Goal: Information Seeking & Learning: Check status

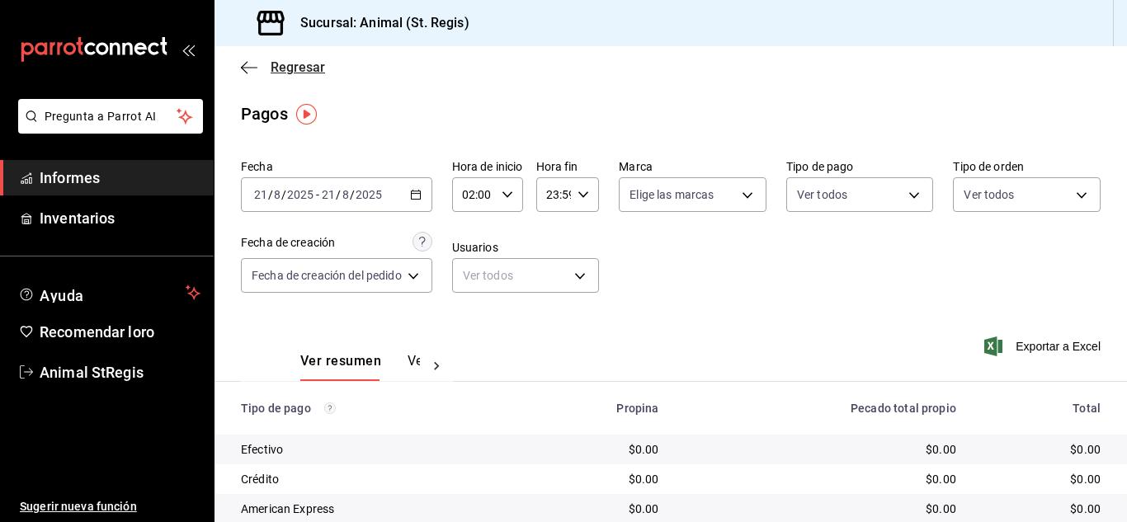
click at [299, 60] on font "Regresar" at bounding box center [298, 67] width 54 height 16
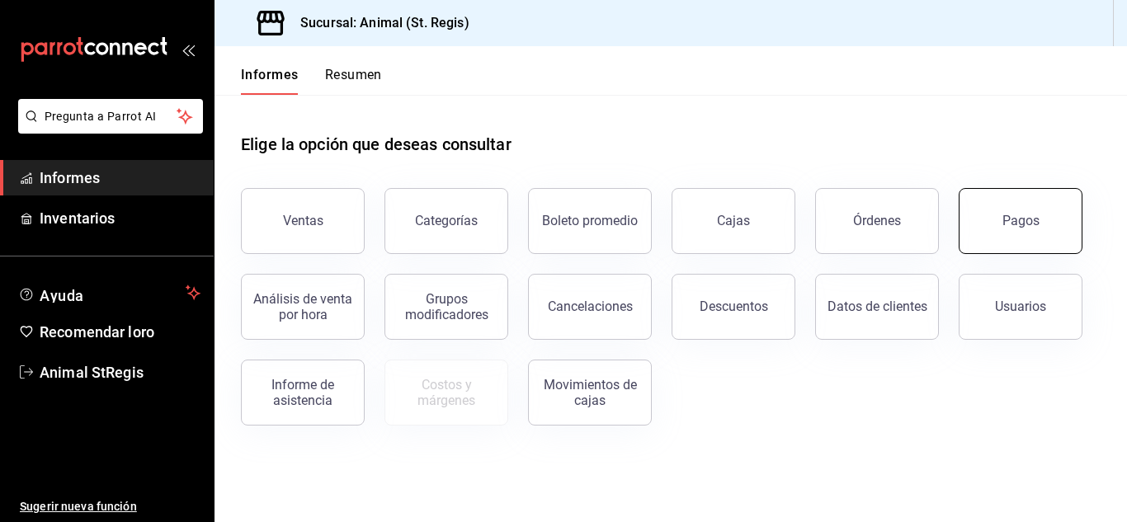
click at [1023, 231] on button "Pagos" at bounding box center [1021, 221] width 124 height 66
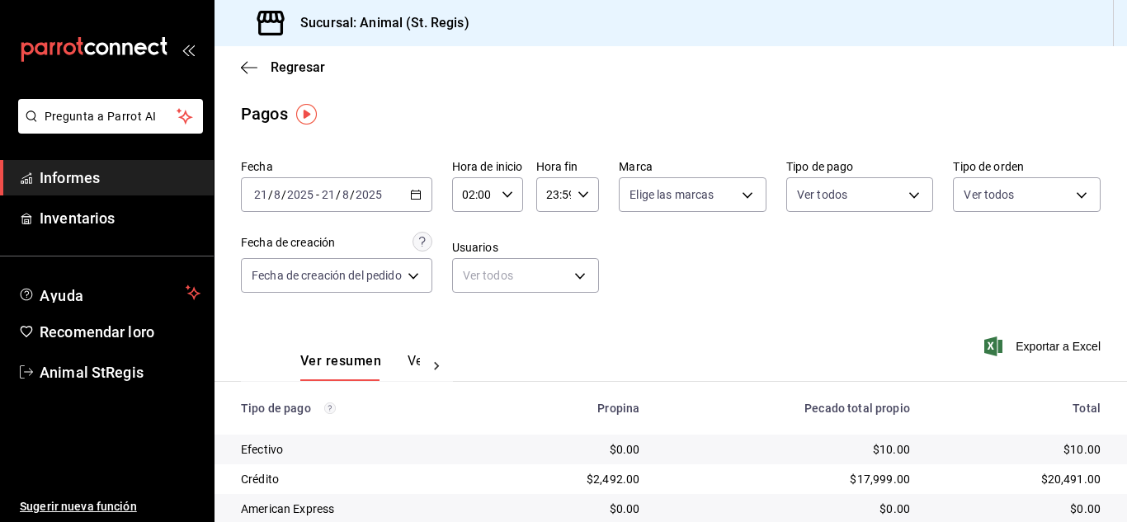
click at [512, 194] on icon "button" at bounding box center [508, 195] width 12 height 12
click at [476, 228] on button "02" at bounding box center [473, 236] width 30 height 33
click at [474, 234] on font "00" at bounding box center [472, 236] width 13 height 13
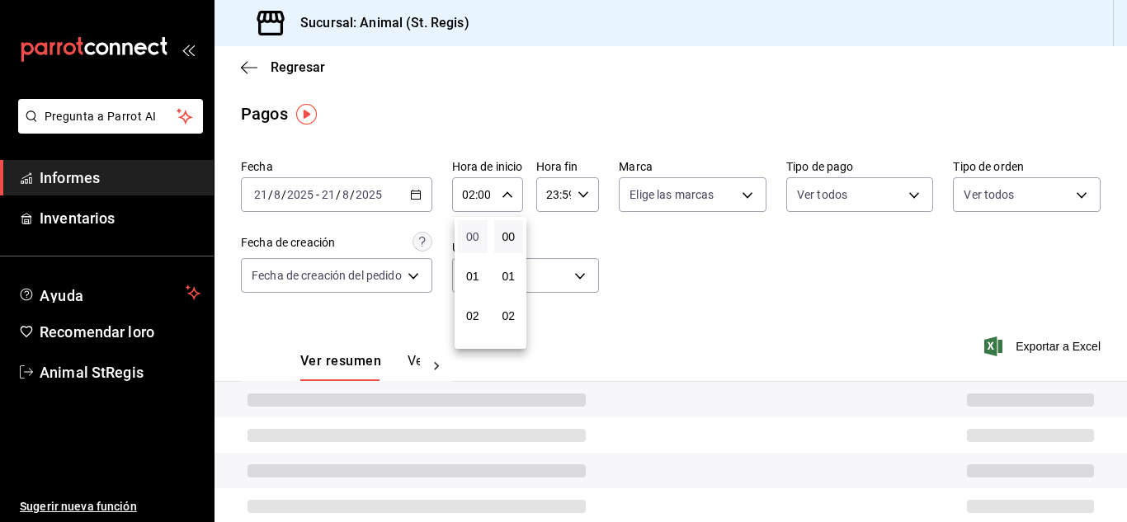
type input "00:00"
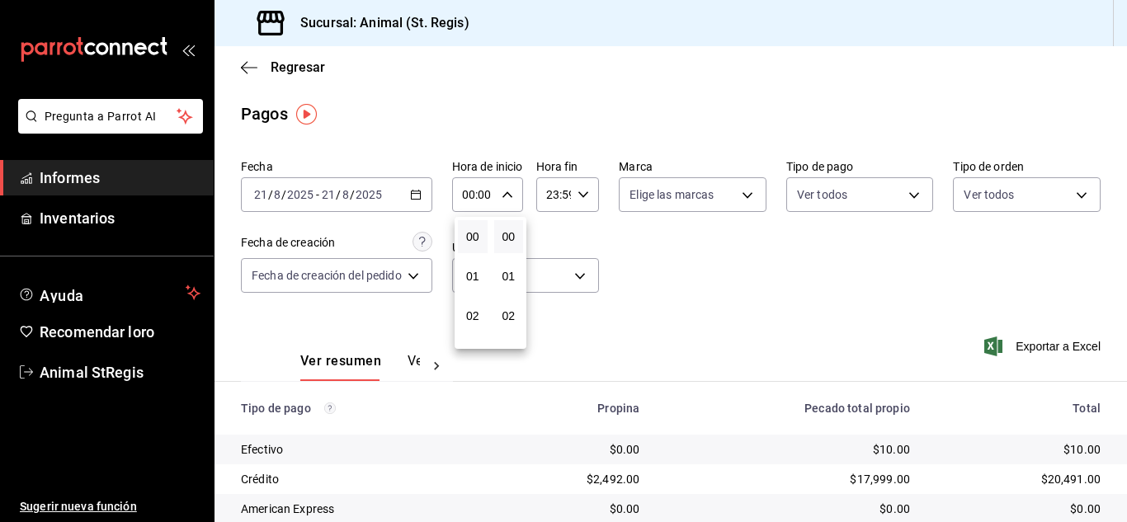
click at [580, 196] on div at bounding box center [563, 261] width 1127 height 522
click at [559, 196] on input "23:59" at bounding box center [553, 194] width 35 height 33
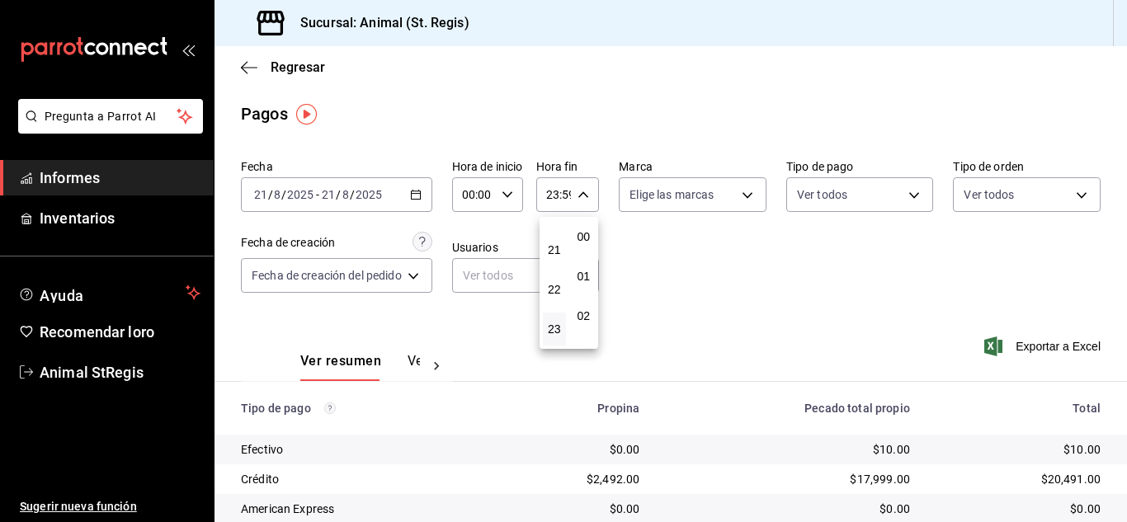
scroll to position [2244, 0]
click at [554, 244] on font "21" at bounding box center [554, 249] width 13 height 13
type input "21:59"
click at [550, 299] on font "05" at bounding box center [554, 302] width 13 height 13
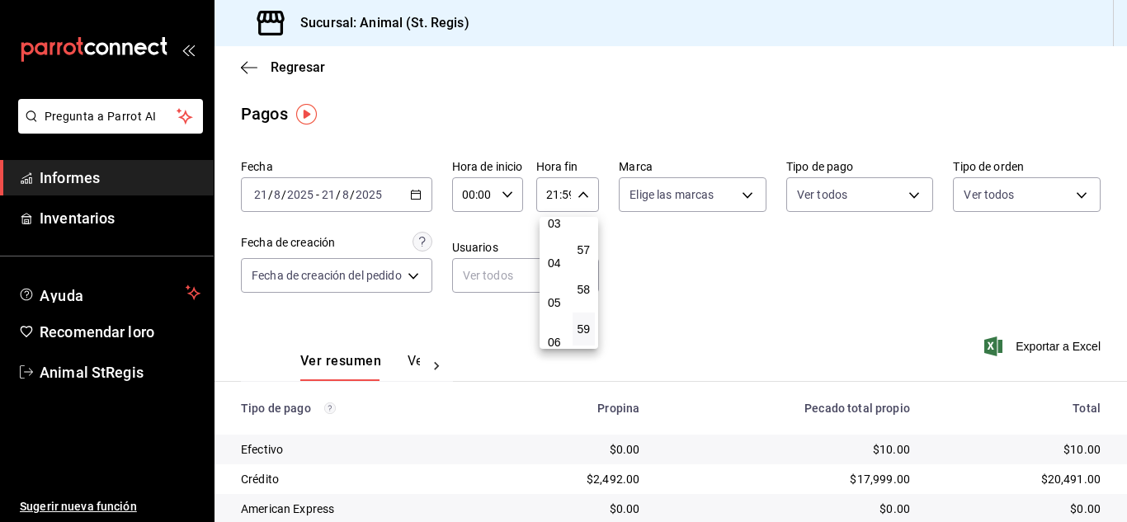
type input "05:59"
drag, startPoint x: 1119, startPoint y: 287, endPoint x: 1115, endPoint y: 479, distance: 191.4
click at [1122, 505] on div at bounding box center [563, 261] width 1127 height 522
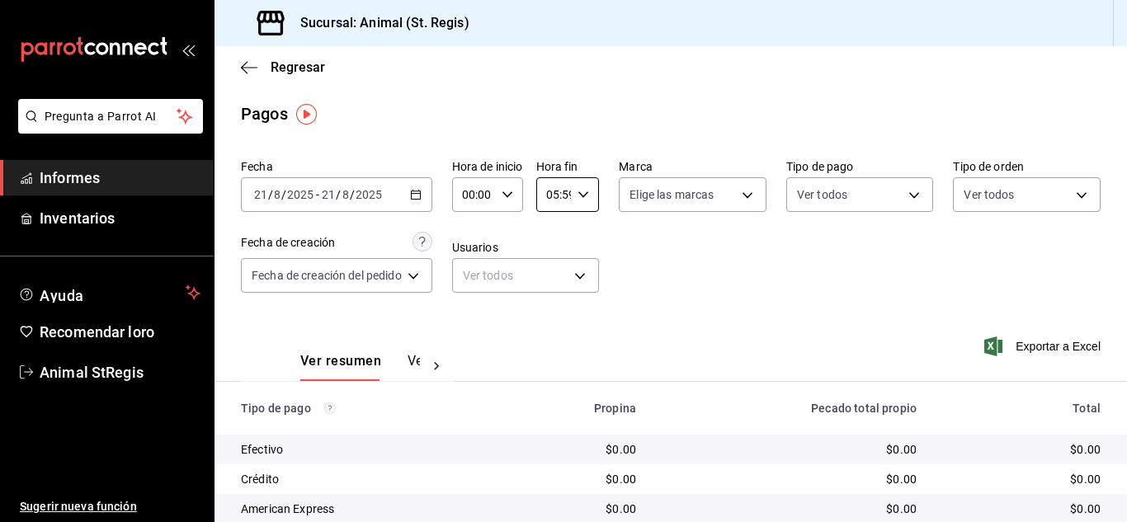
click at [513, 196] on icon "button" at bounding box center [508, 195] width 12 height 12
click at [474, 323] on button "02" at bounding box center [473, 315] width 30 height 33
type input "02:00"
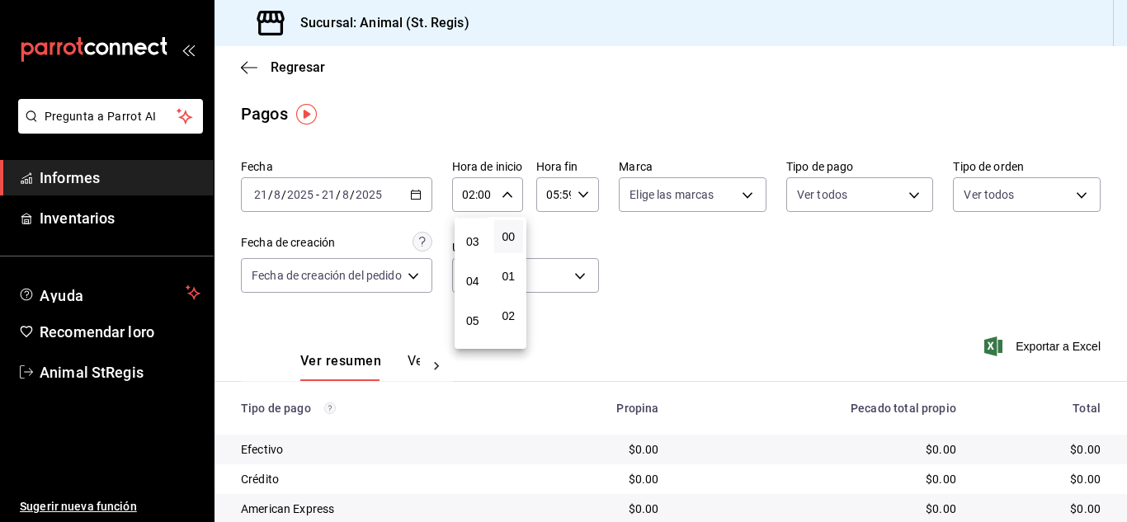
scroll to position [132, 0]
click at [470, 340] on font "06" at bounding box center [472, 342] width 13 height 13
type input "06:00"
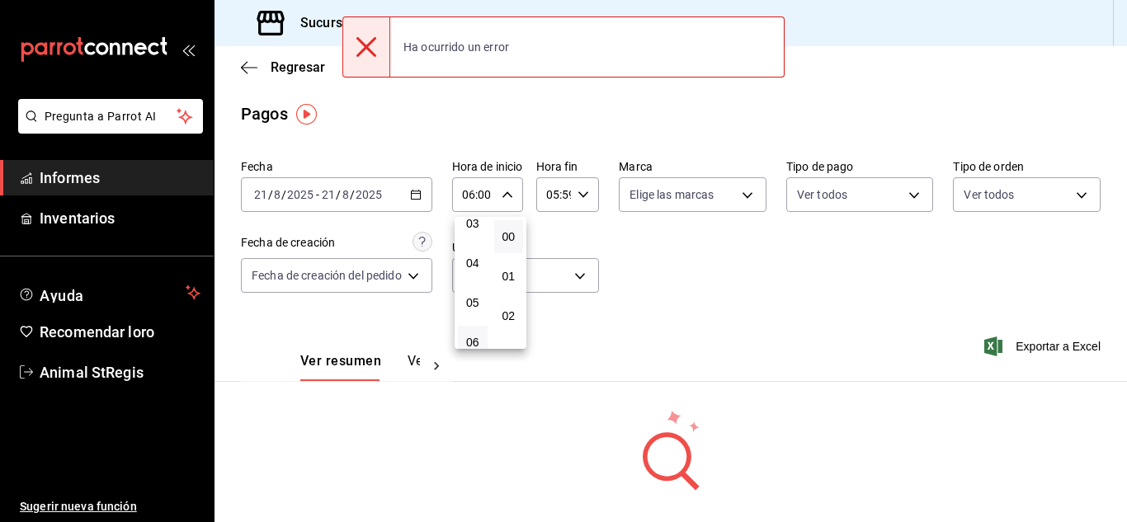
click at [591, 329] on div at bounding box center [563, 261] width 1127 height 522
click at [583, 196] on \(Stroke\) "button" at bounding box center [583, 194] width 10 height 6
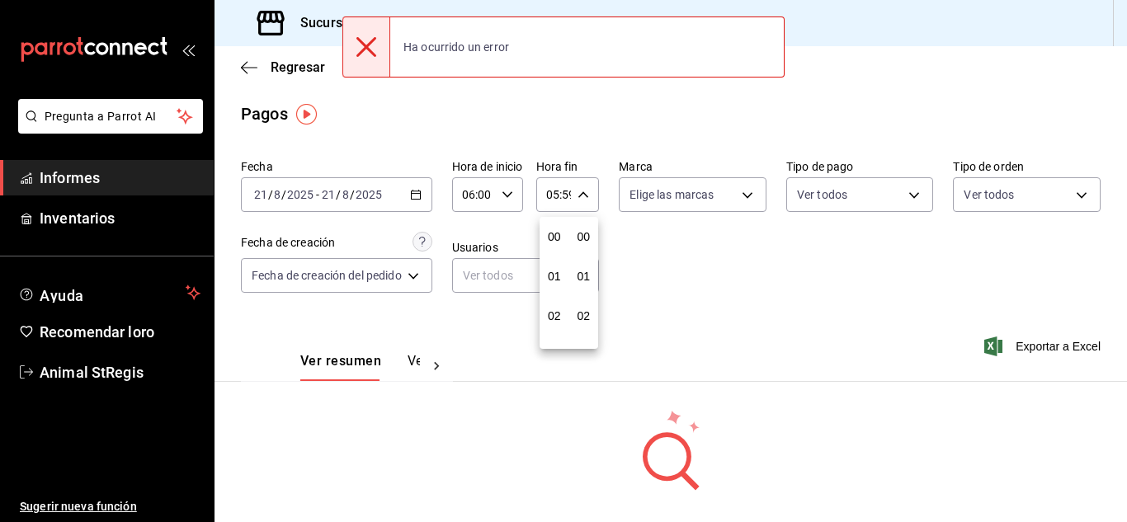
scroll to position [2244, 0]
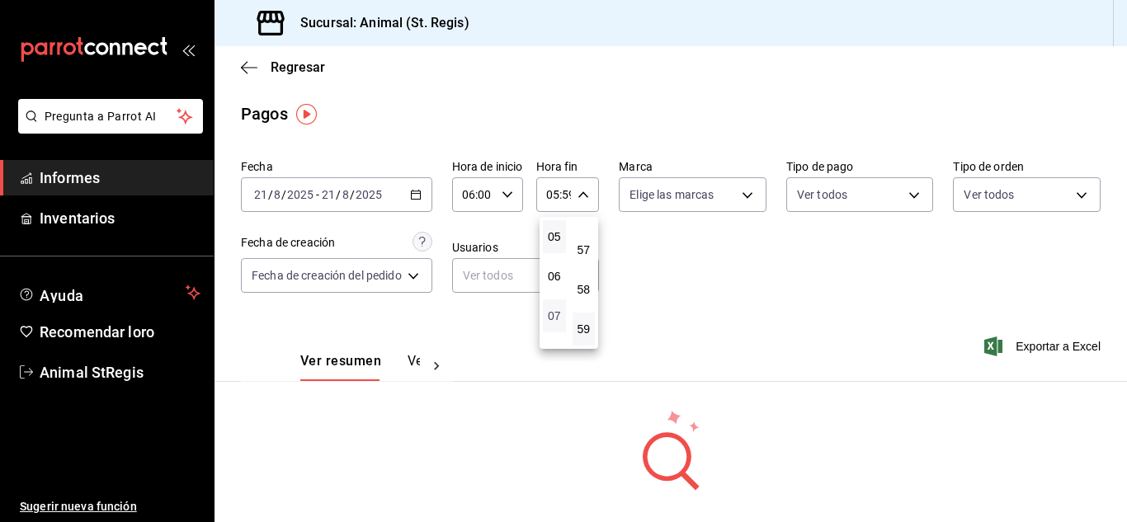
click at [558, 317] on font "07" at bounding box center [554, 315] width 13 height 13
type input "07:59"
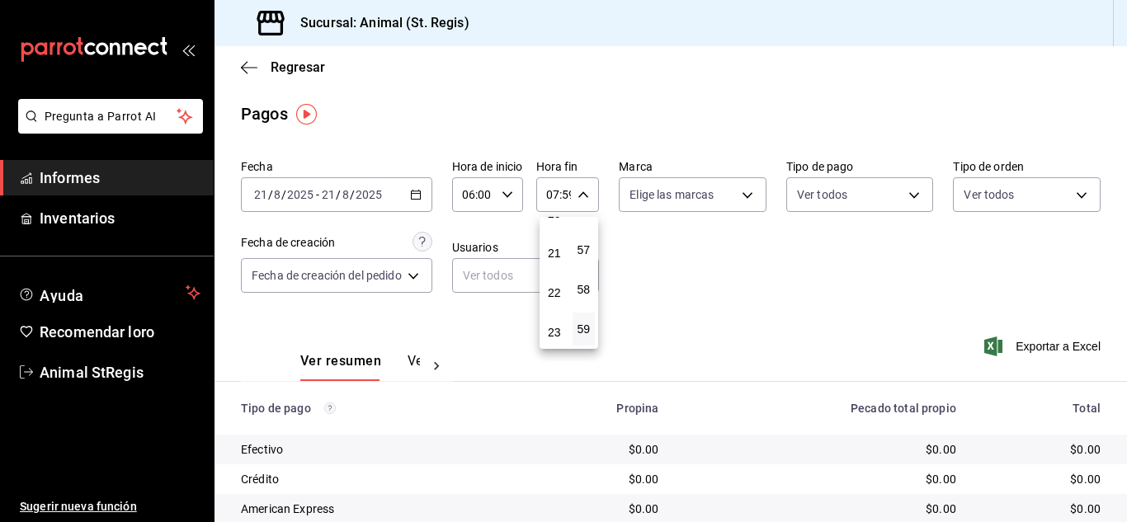
scroll to position [818, 0]
click at [559, 326] on font "23" at bounding box center [554, 329] width 13 height 13
type input "23:59"
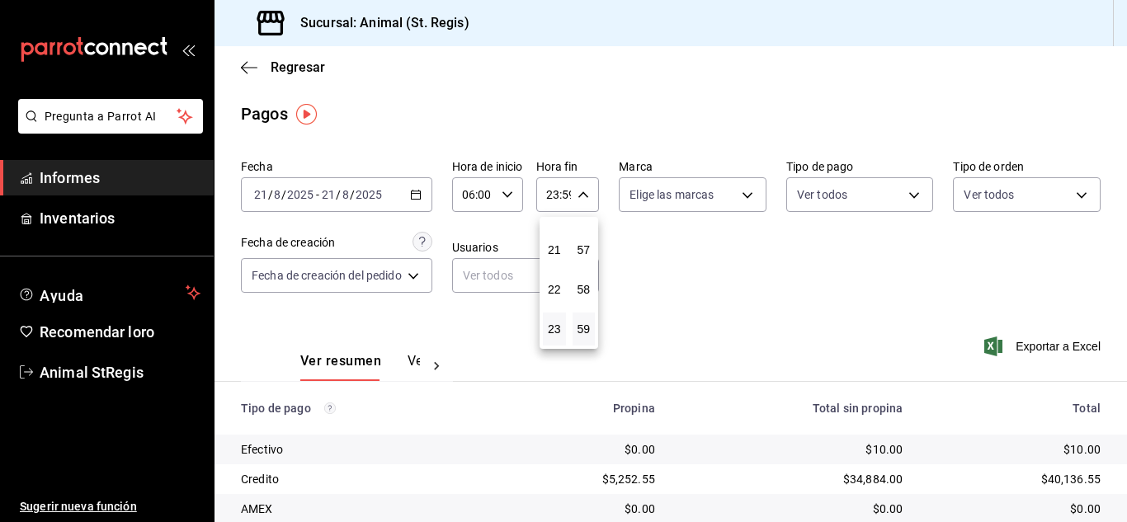
click at [692, 284] on div at bounding box center [563, 261] width 1127 height 522
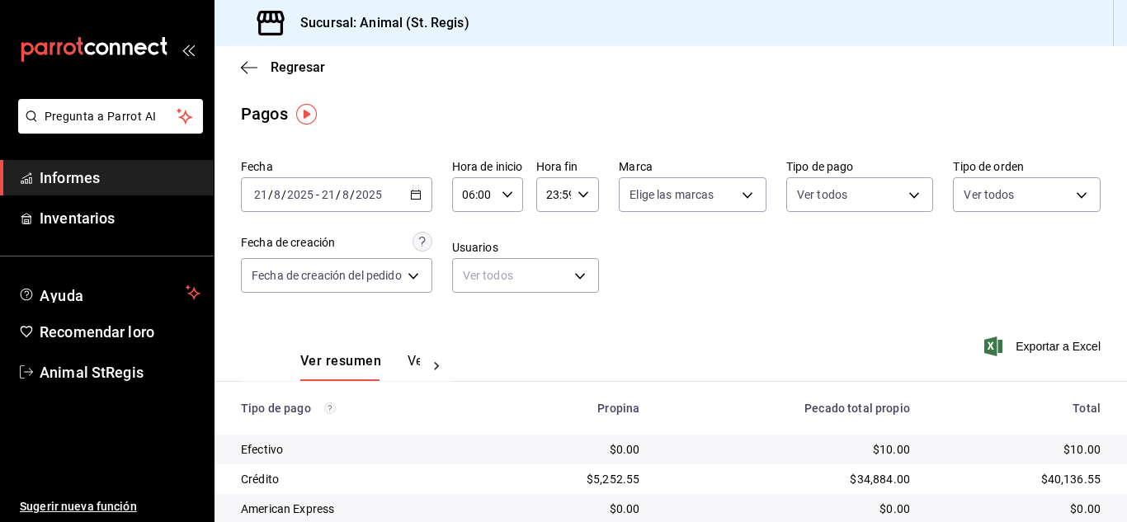
click at [291, 57] on div "Regresar" at bounding box center [671, 67] width 912 height 42
click at [293, 69] on font "Regresar" at bounding box center [298, 67] width 54 height 16
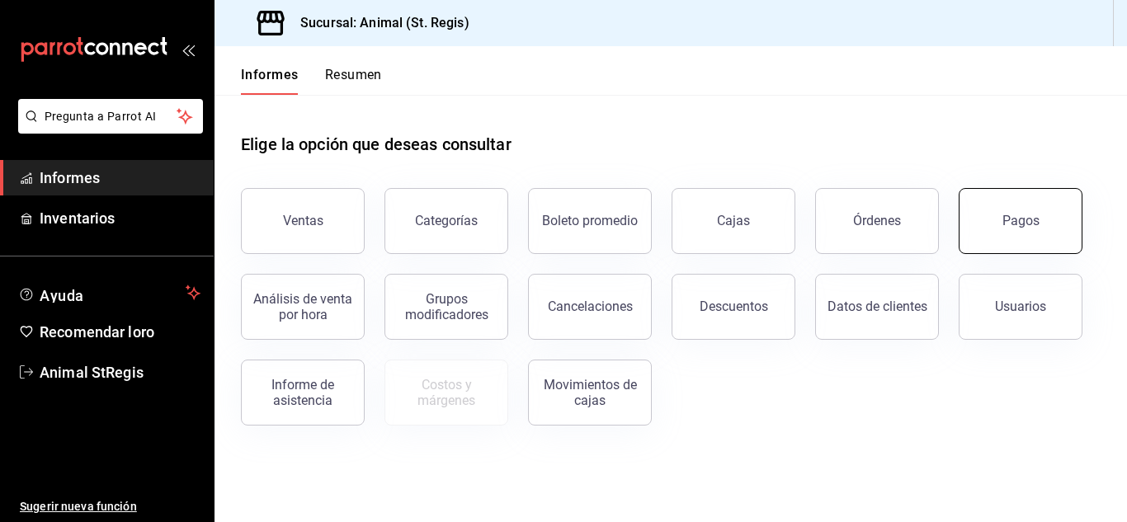
click at [1023, 227] on font "Pagos" at bounding box center [1020, 221] width 37 height 16
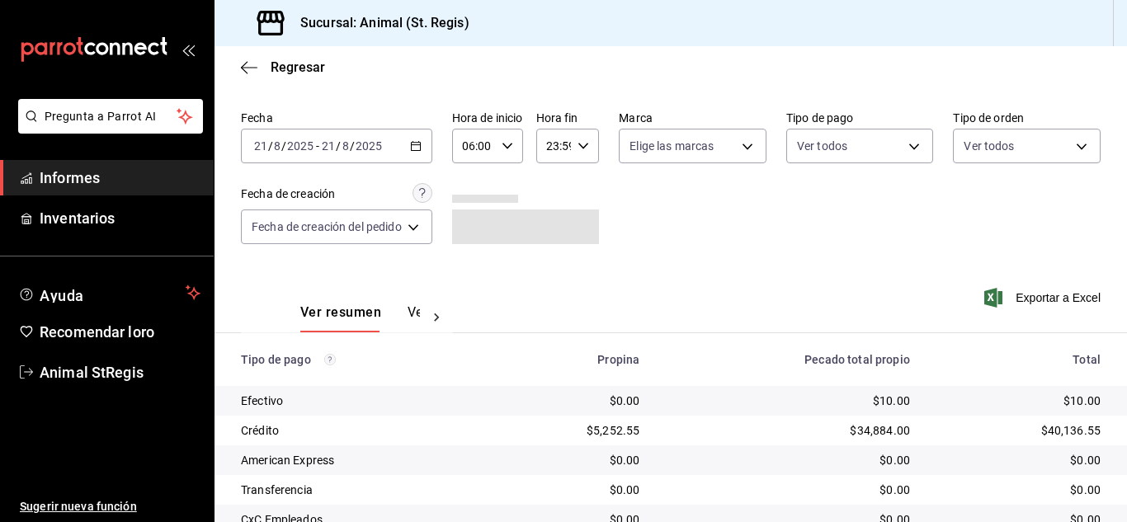
scroll to position [207, 0]
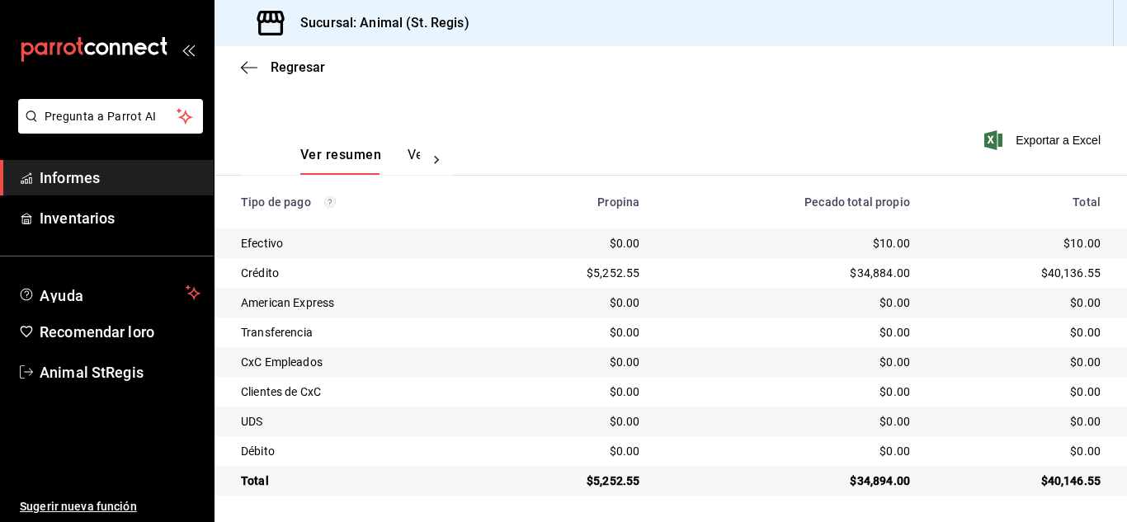
click at [997, 398] on div "$0.00" at bounding box center [1018, 392] width 164 height 17
click at [304, 66] on font "Regresar" at bounding box center [298, 67] width 54 height 16
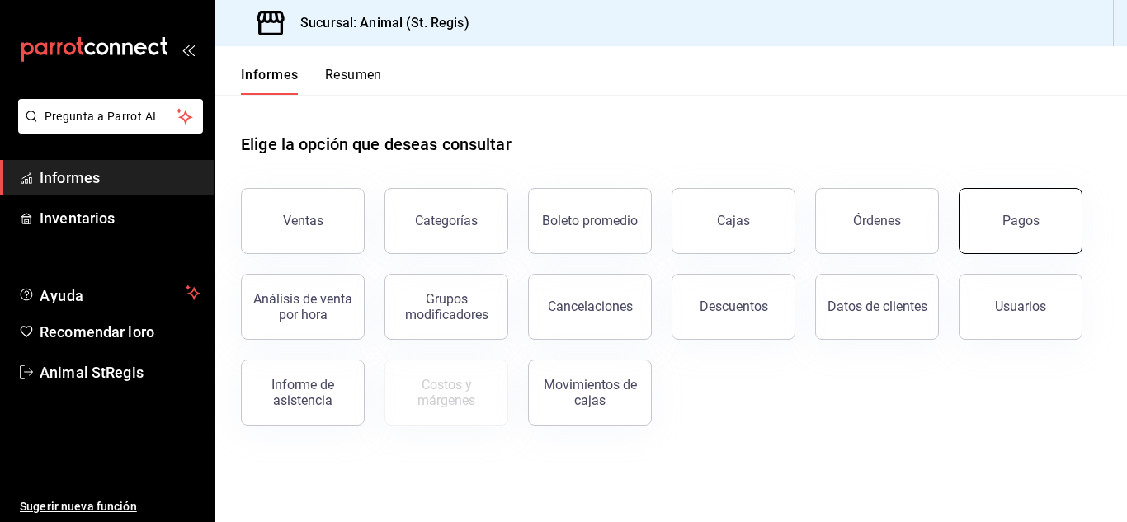
click at [1026, 210] on button "Pagos" at bounding box center [1021, 221] width 124 height 66
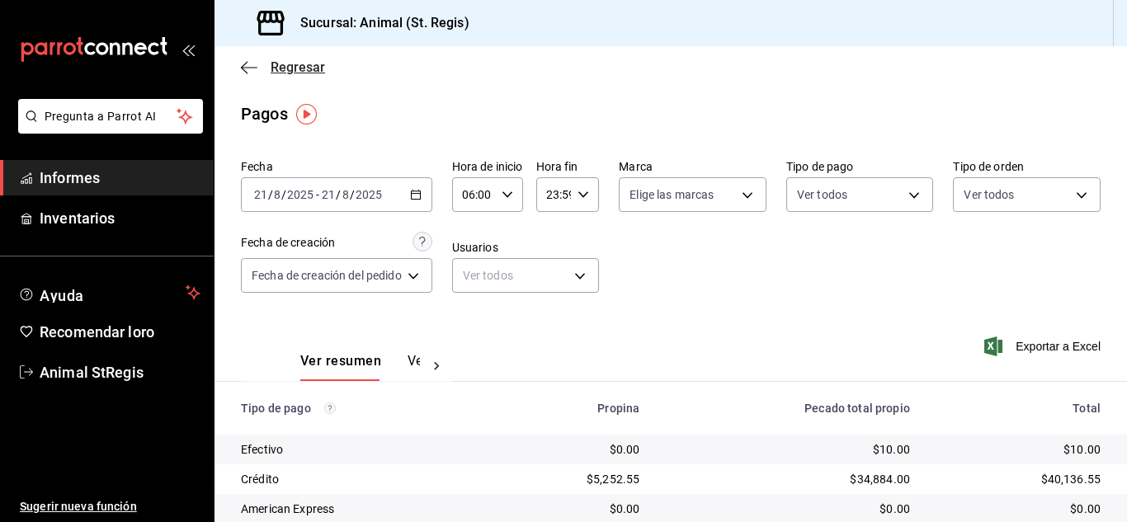
click at [303, 61] on font "Regresar" at bounding box center [298, 67] width 54 height 16
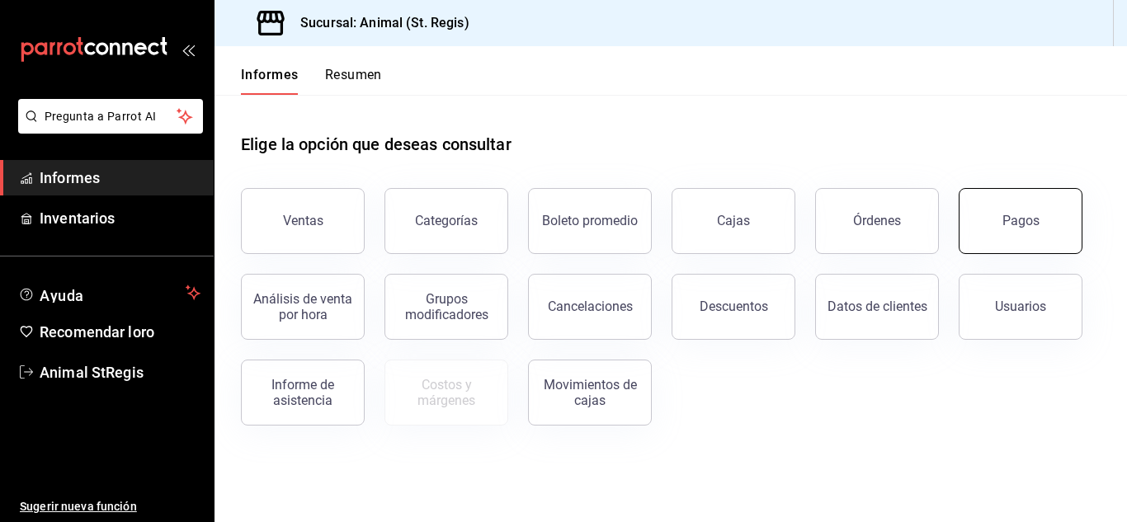
click at [1026, 221] on font "Pagos" at bounding box center [1020, 221] width 37 height 16
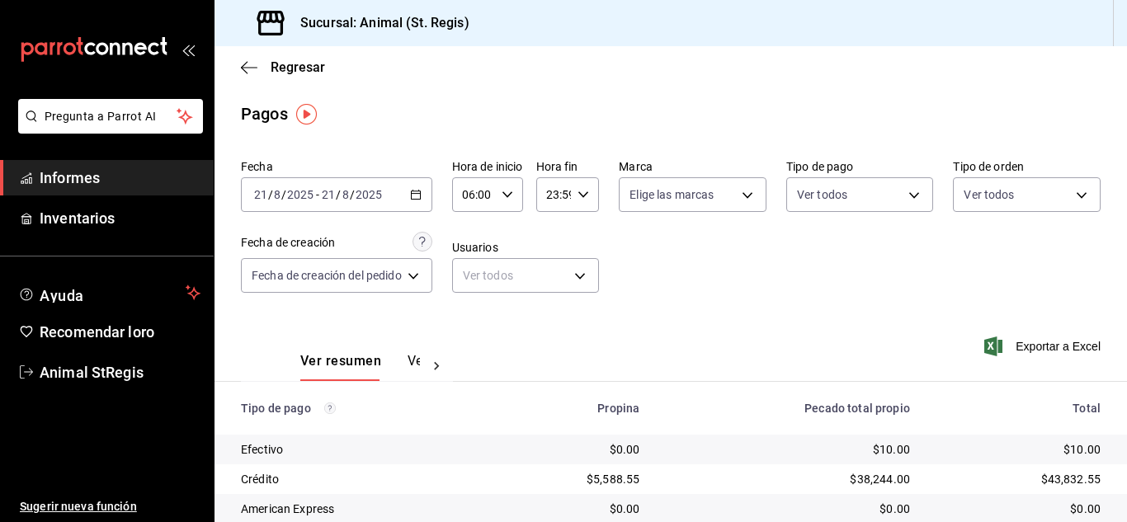
click at [477, 191] on input "06:00" at bounding box center [473, 194] width 43 height 33
click at [473, 252] on div "11" at bounding box center [473, 270] width 36 height 40
click at [470, 235] on button "12" at bounding box center [473, 226] width 30 height 33
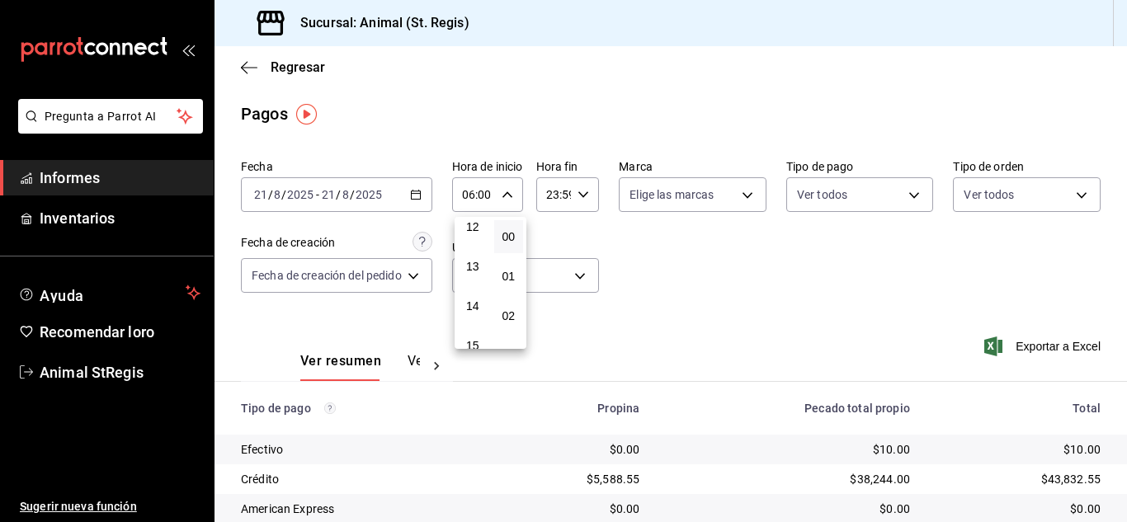
type input "12:00"
drag, startPoint x: 594, startPoint y: 265, endPoint x: 515, endPoint y: 205, distance: 99.5
click at [585, 257] on div at bounding box center [563, 261] width 1127 height 522
click at [559, 184] on input "23:59" at bounding box center [553, 194] width 35 height 33
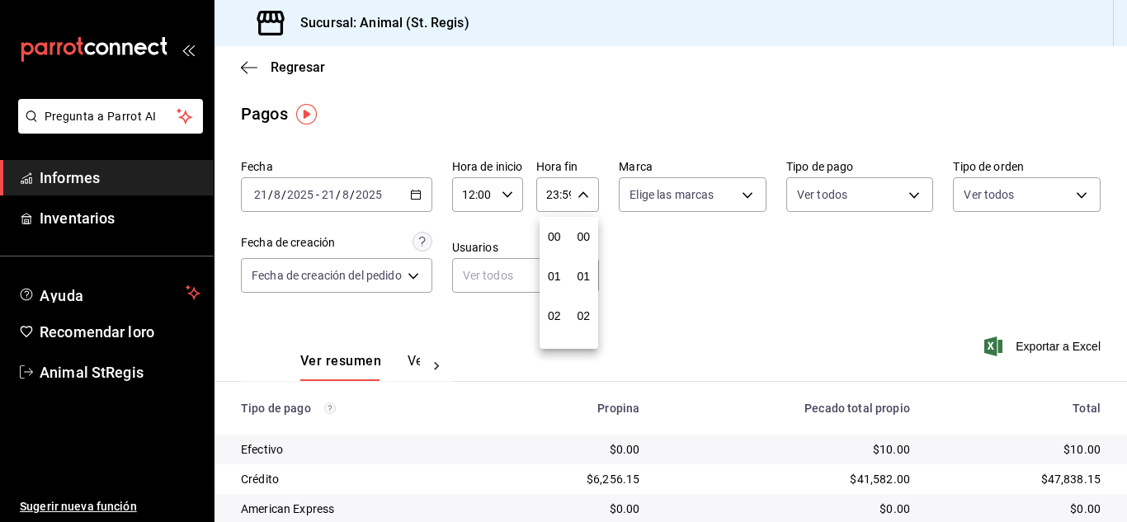
scroll to position [2244, 0]
click at [560, 273] on button "22" at bounding box center [554, 289] width 23 height 33
type input "22:59"
click at [560, 273] on font "05" at bounding box center [554, 276] width 13 height 13
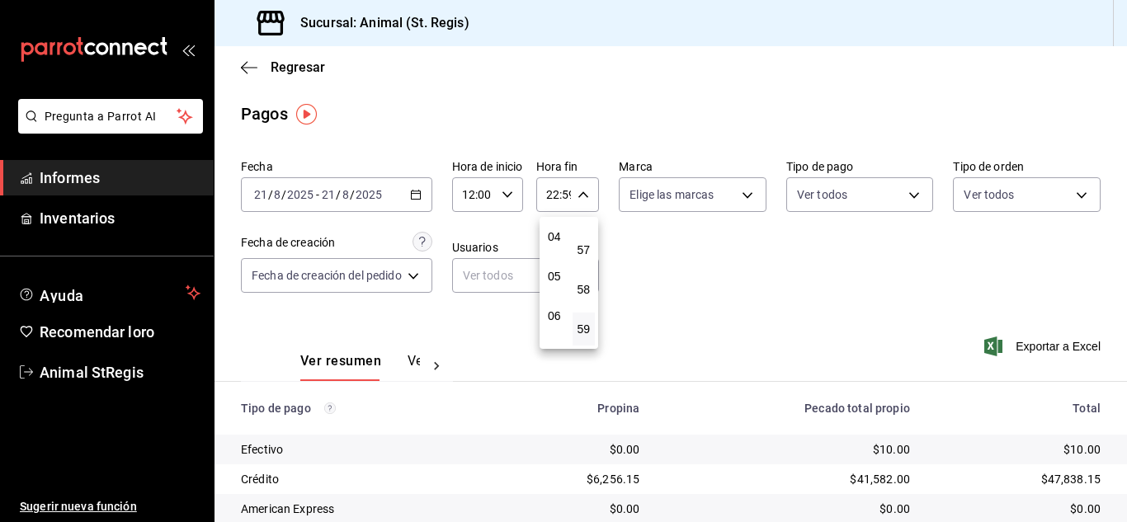
type input "05:59"
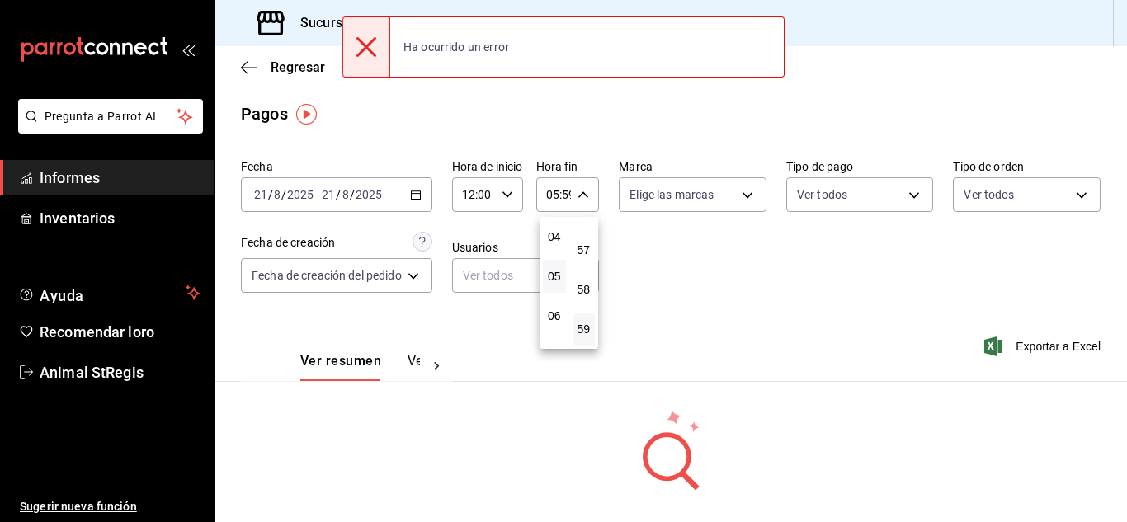
click at [687, 238] on div at bounding box center [563, 261] width 1127 height 522
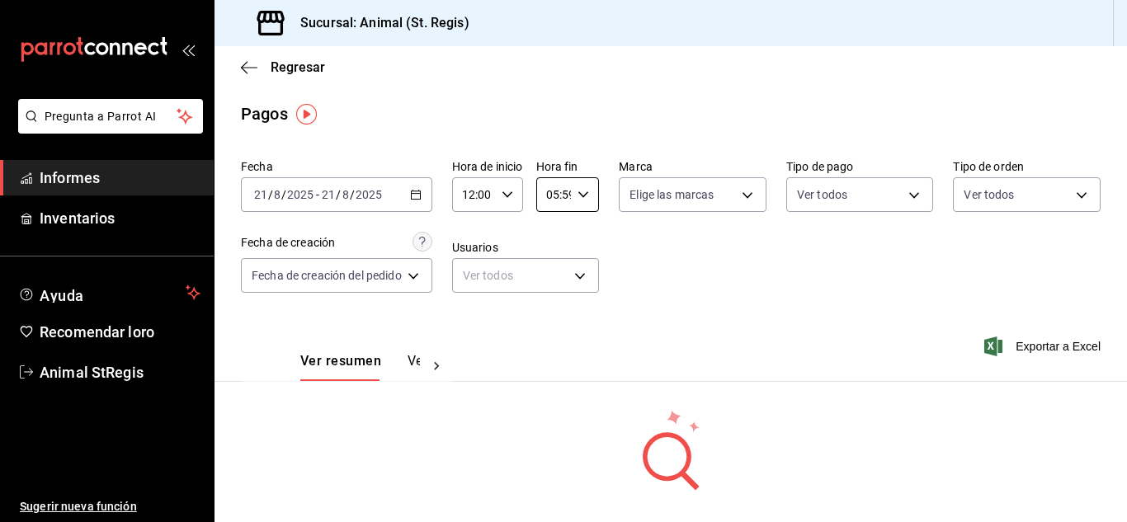
click at [471, 198] on input "12:00" at bounding box center [473, 194] width 43 height 33
click at [474, 237] on font "12" at bounding box center [472, 236] width 13 height 13
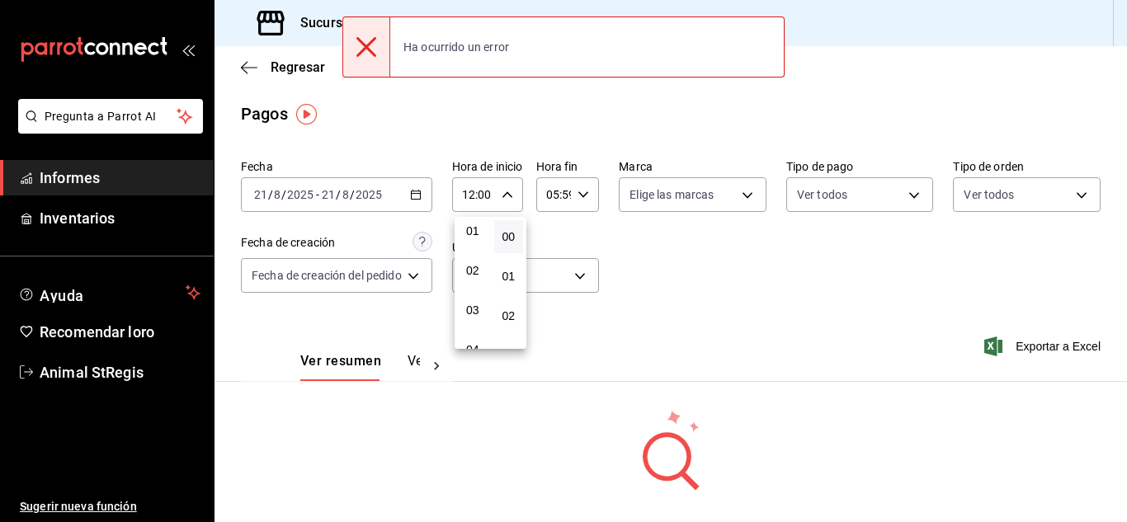
scroll to position [0, 0]
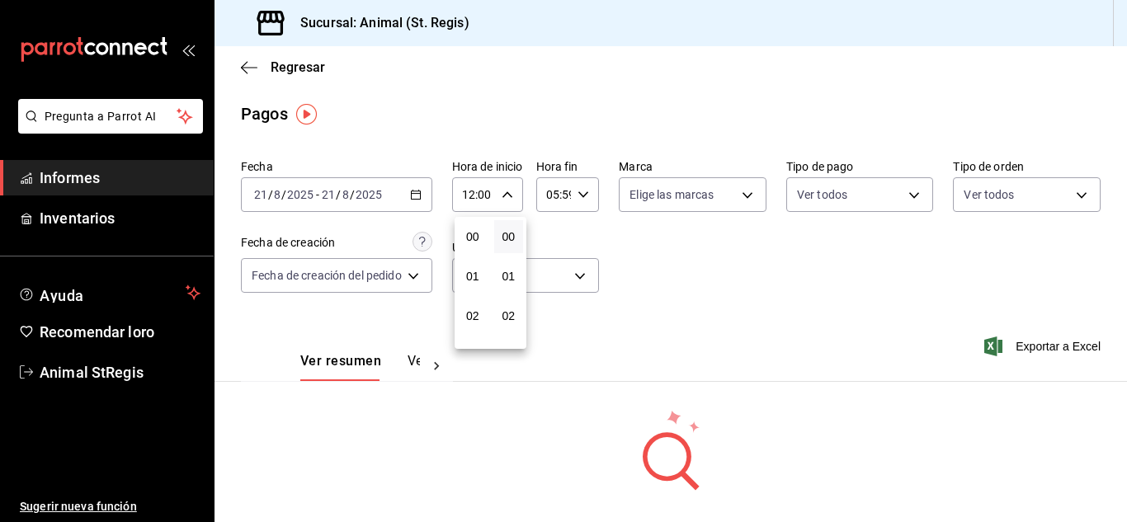
click at [474, 237] on font "00" at bounding box center [472, 236] width 13 height 13
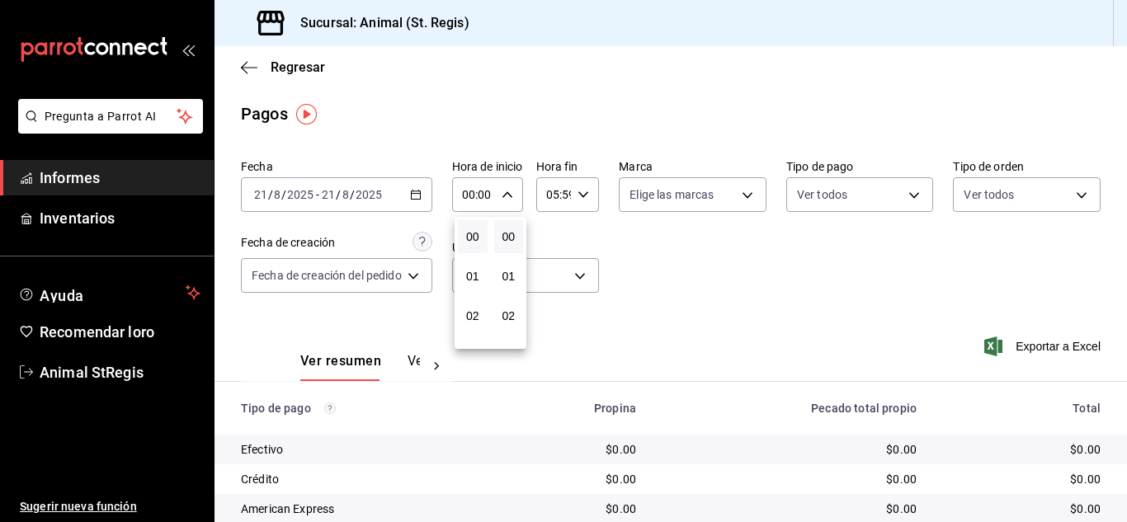
drag, startPoint x: 643, startPoint y: 266, endPoint x: 624, endPoint y: 264, distance: 19.1
click at [643, 267] on div at bounding box center [563, 261] width 1127 height 522
click at [487, 199] on input "00:00" at bounding box center [473, 194] width 43 height 33
click at [466, 201] on div at bounding box center [563, 261] width 1127 height 522
click at [469, 195] on input "00:00" at bounding box center [473, 194] width 43 height 33
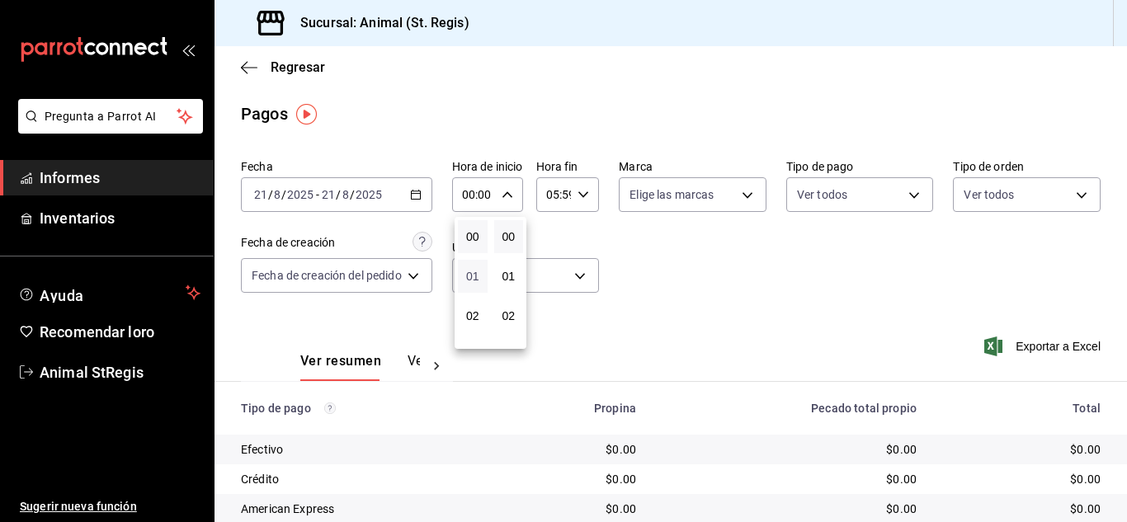
click at [475, 274] on font "01" at bounding box center [472, 276] width 13 height 13
type input "01:00"
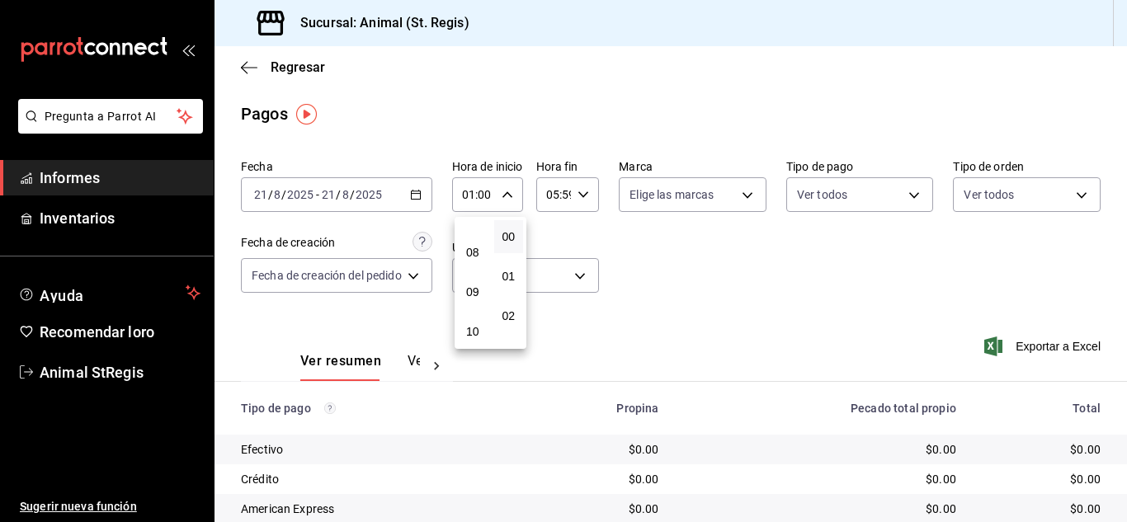
scroll to position [297, 0]
click at [472, 295] on font "09" at bounding box center [472, 296] width 13 height 13
type input "09:00"
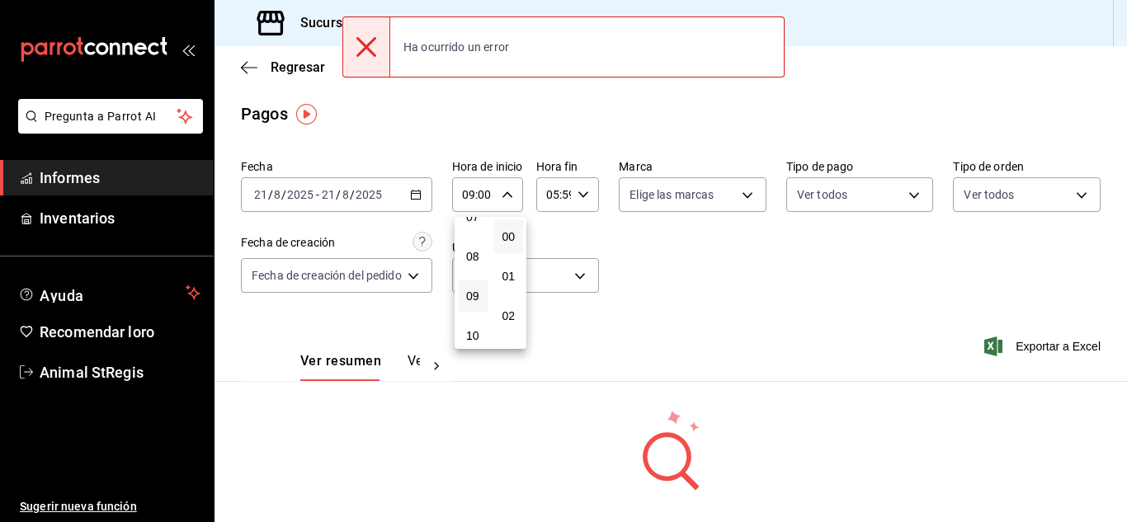
click at [644, 281] on div at bounding box center [563, 261] width 1127 height 522
click at [555, 192] on input "05:59" at bounding box center [553, 194] width 35 height 33
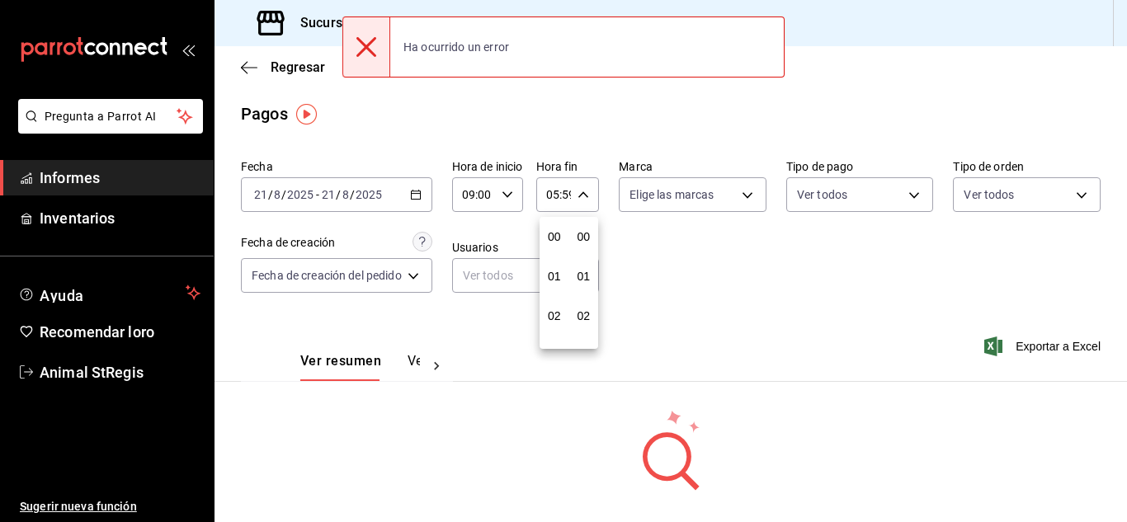
scroll to position [2244, 0]
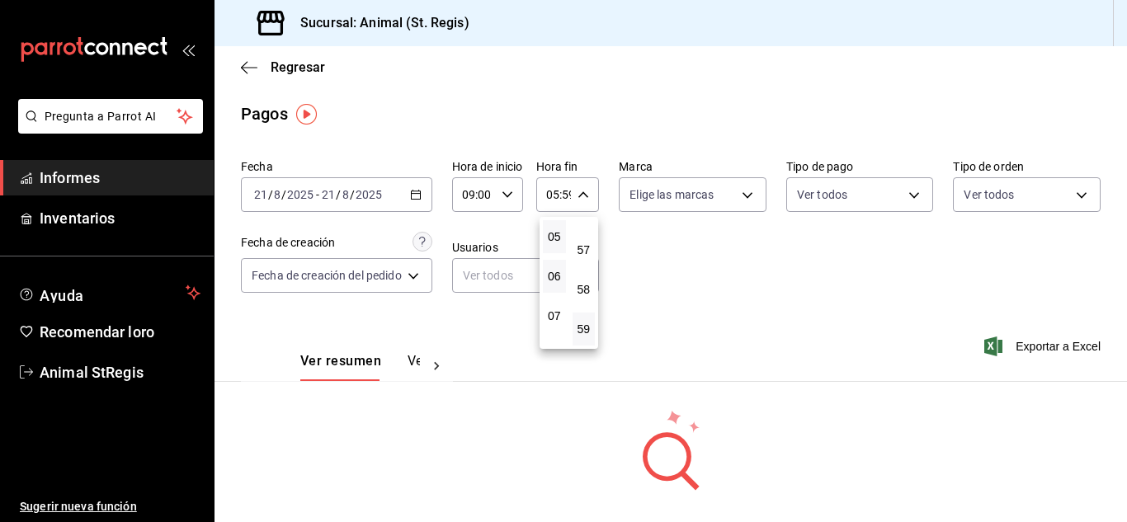
click at [551, 290] on button "06" at bounding box center [554, 276] width 23 height 33
type input "06:59"
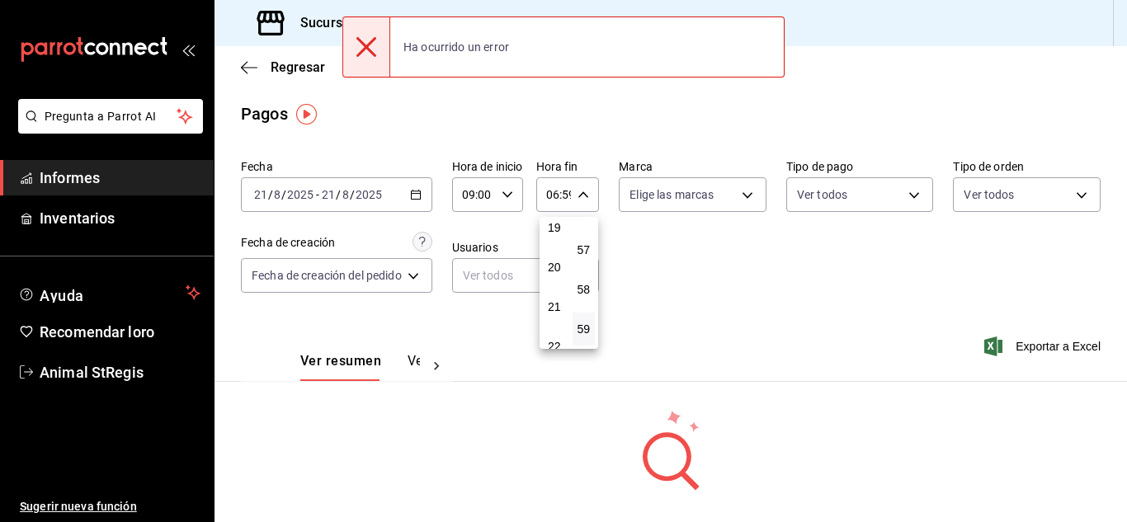
scroll to position [818, 0]
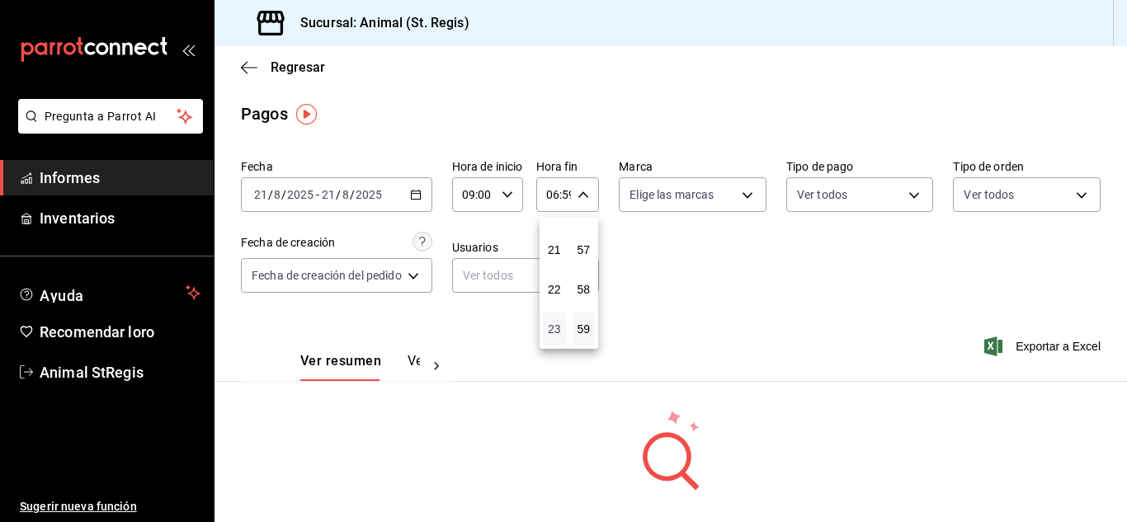
click at [556, 332] on font "23" at bounding box center [554, 329] width 13 height 13
type input "23:59"
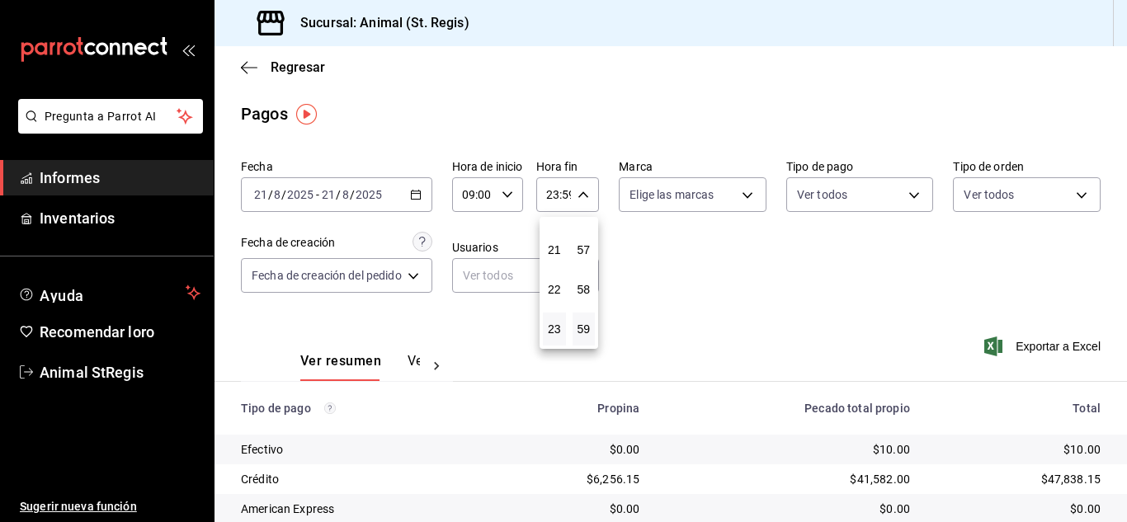
click at [757, 269] on div at bounding box center [563, 261] width 1127 height 522
click at [292, 61] on font "Regresar" at bounding box center [298, 67] width 54 height 16
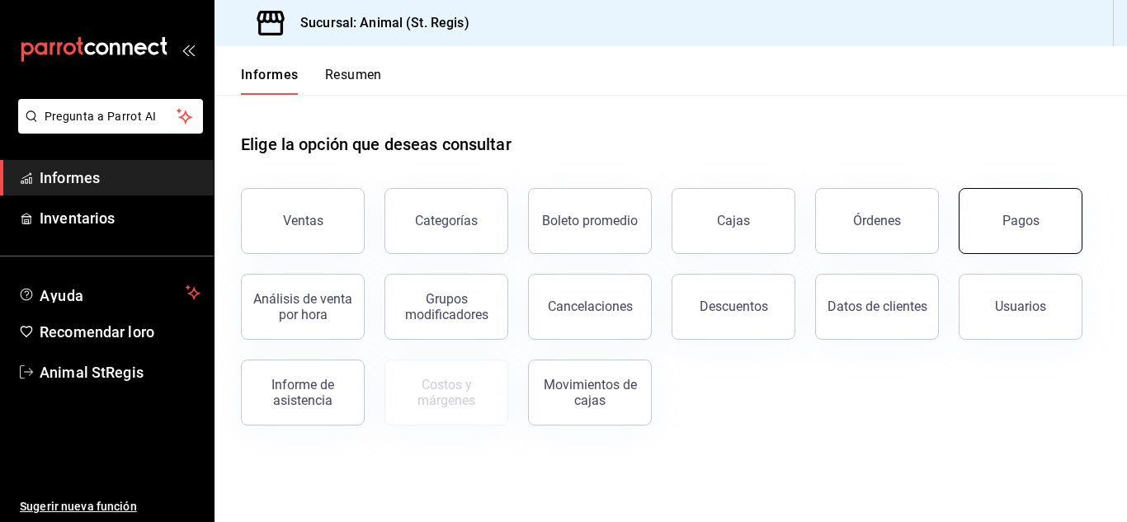
click at [1011, 228] on font "Pagos" at bounding box center [1020, 221] width 37 height 16
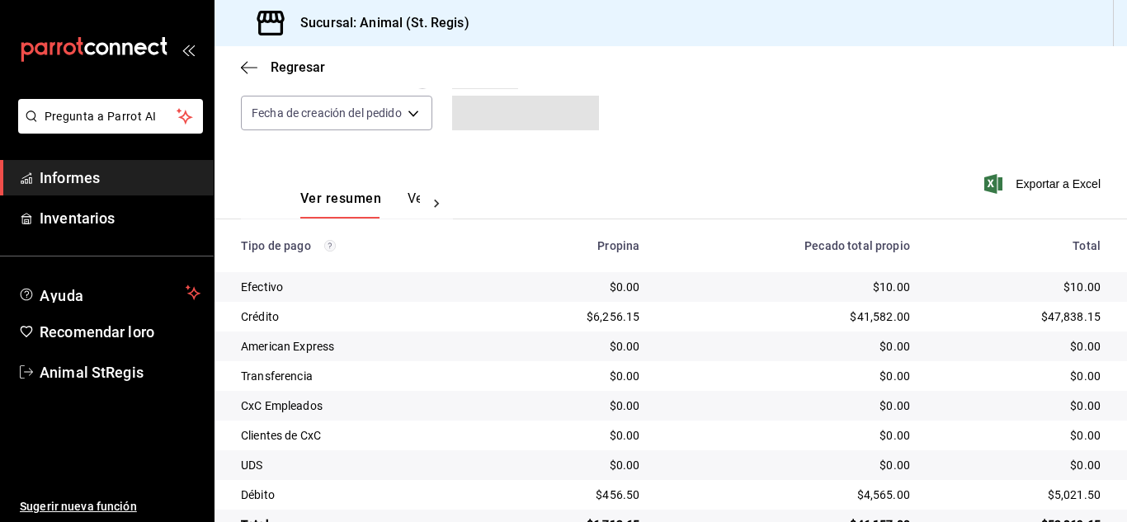
scroll to position [207, 0]
